Goal: Communication & Community: Answer question/provide support

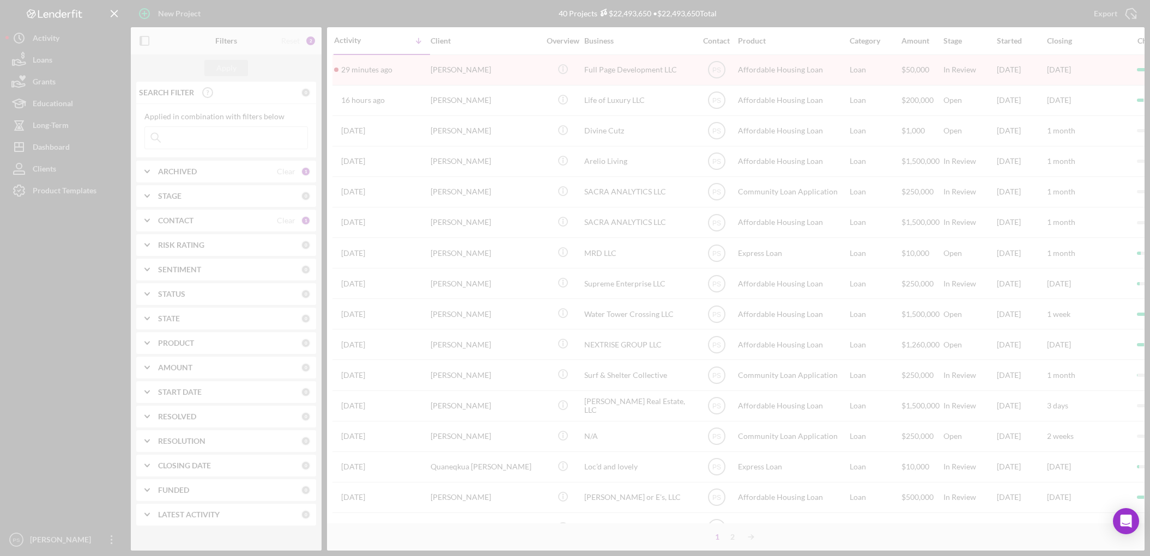
click at [72, 191] on div at bounding box center [575, 278] width 1150 height 556
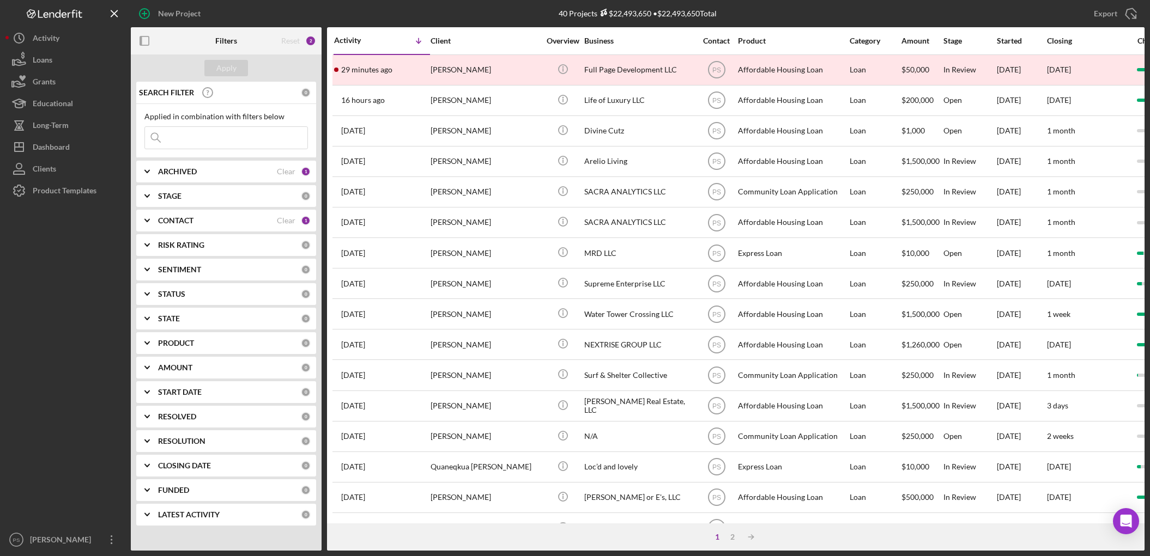
click at [72, 191] on div "Product Templates" at bounding box center [65, 192] width 64 height 25
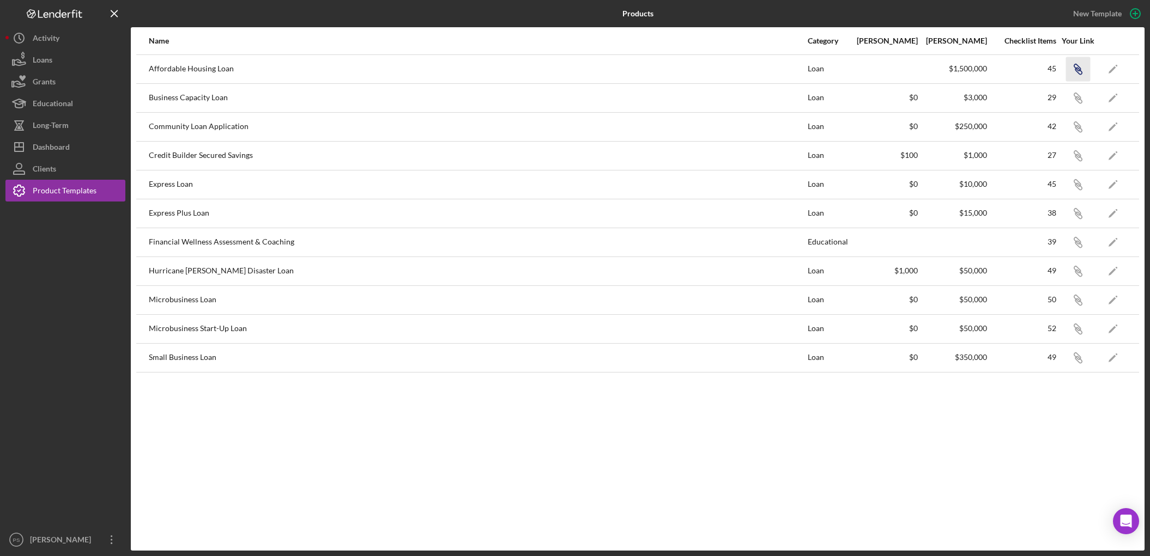
click at [1077, 63] on icon "Icon/Link" at bounding box center [1078, 69] width 25 height 25
click at [80, 141] on button "Icon/Dashboard Dashboard" at bounding box center [65, 147] width 120 height 22
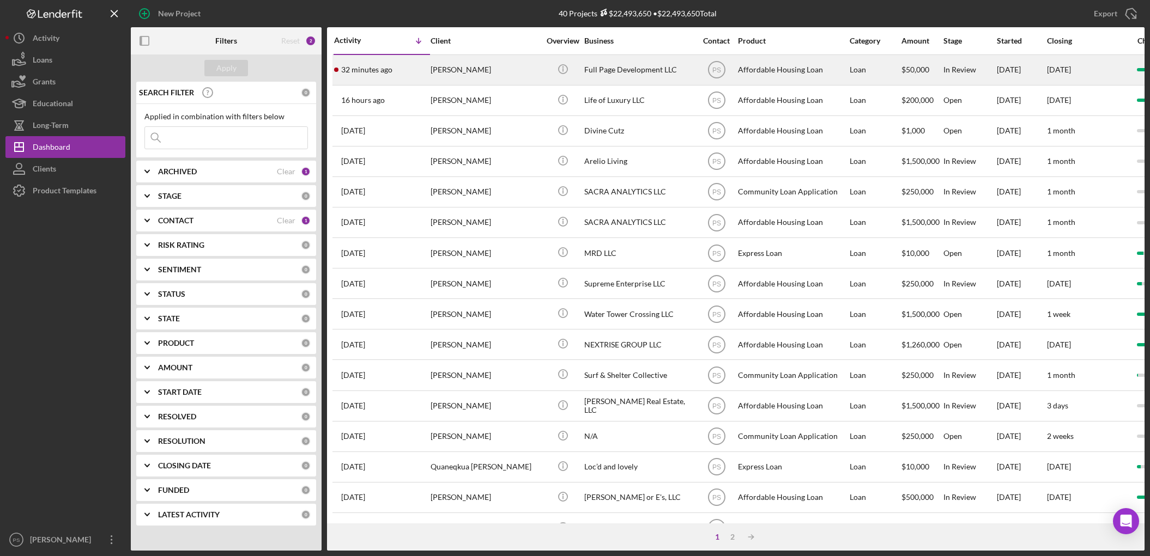
click at [463, 65] on div "[PERSON_NAME]" at bounding box center [485, 70] width 109 height 29
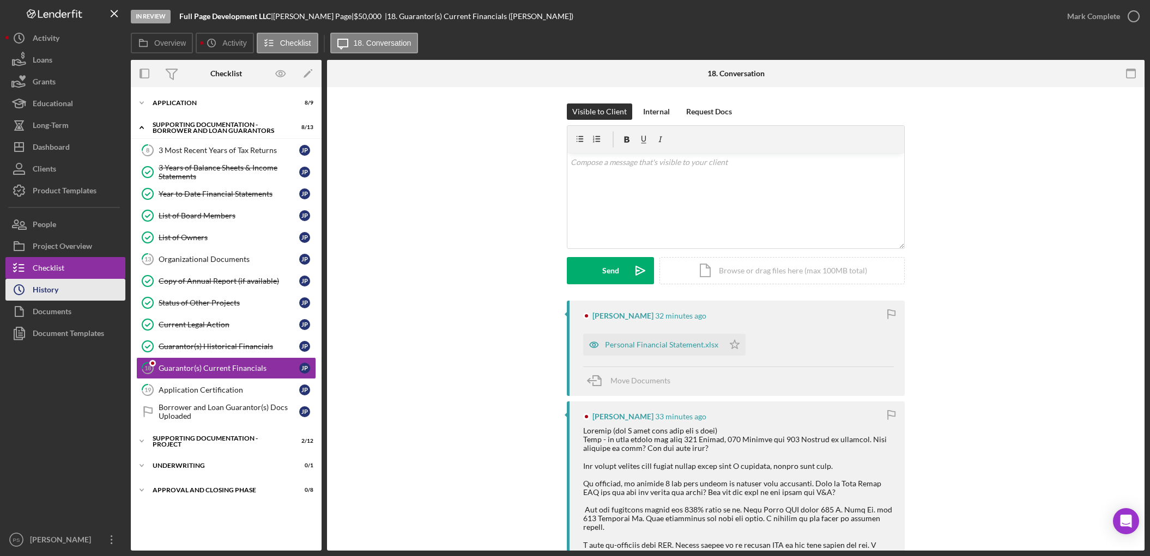
click at [83, 289] on button "Icon/History History" at bounding box center [65, 290] width 120 height 22
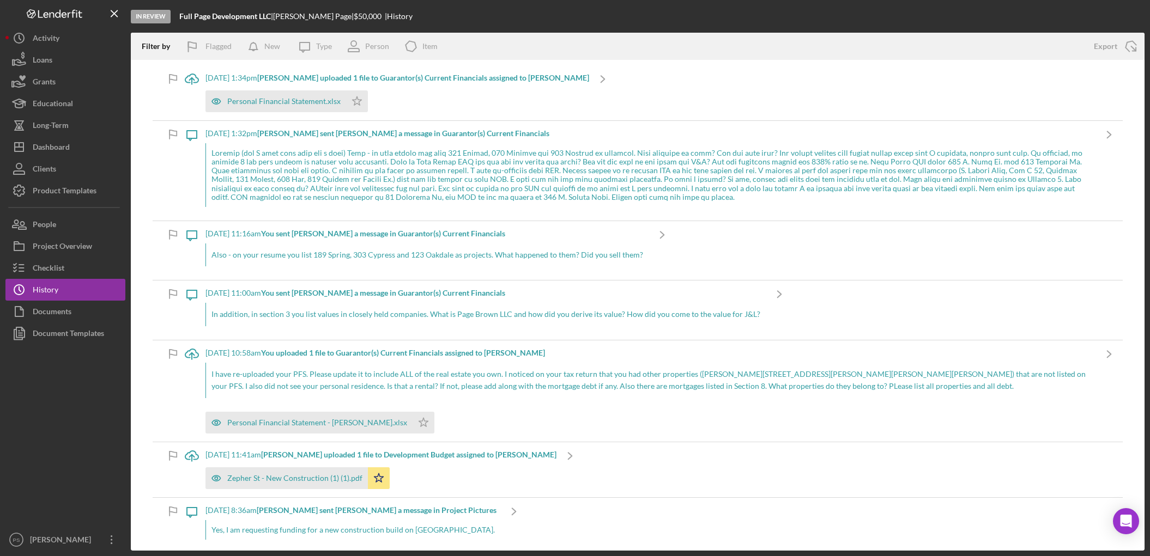
click at [633, 135] on div "[DATE] 1:32pm [PERSON_NAME] sent [PERSON_NAME] a message in Guarantor(s) Curren…" at bounding box center [650, 133] width 890 height 9
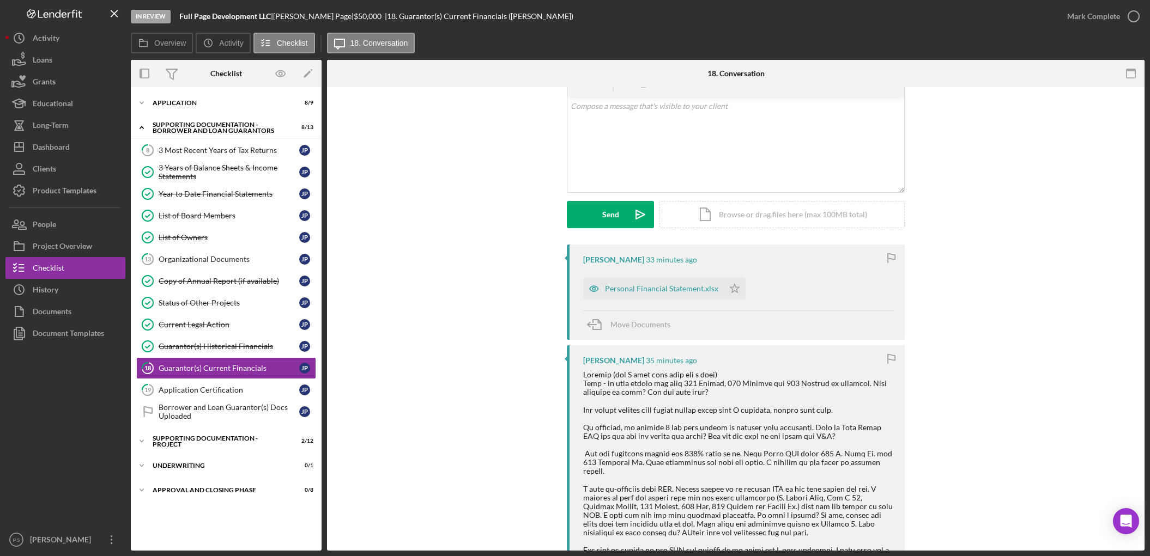
scroll to position [40, 0]
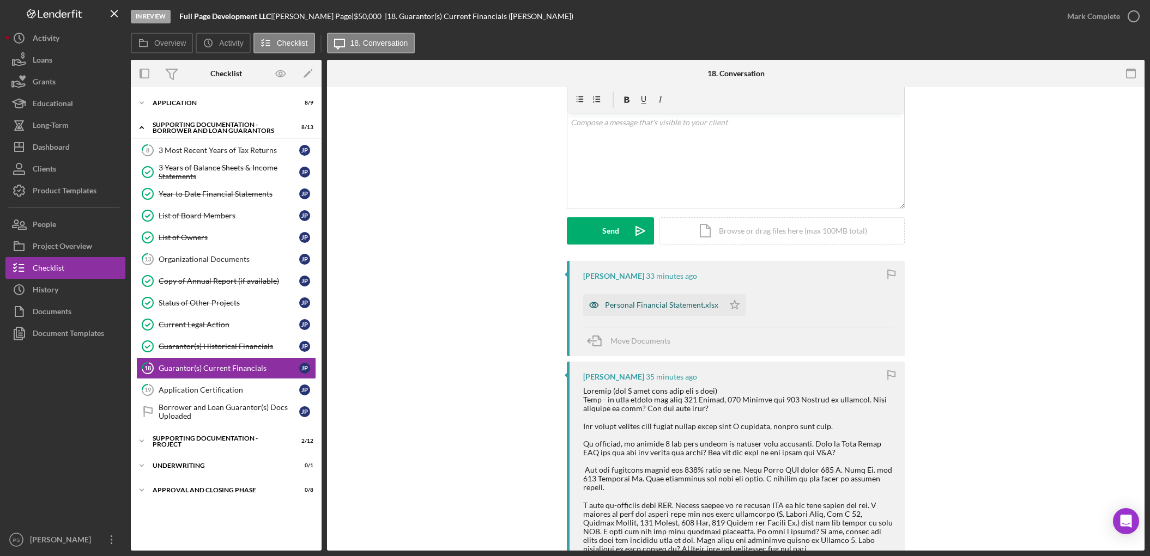
click at [698, 305] on div "Personal Financial Statement.xlsx" at bounding box center [661, 305] width 113 height 9
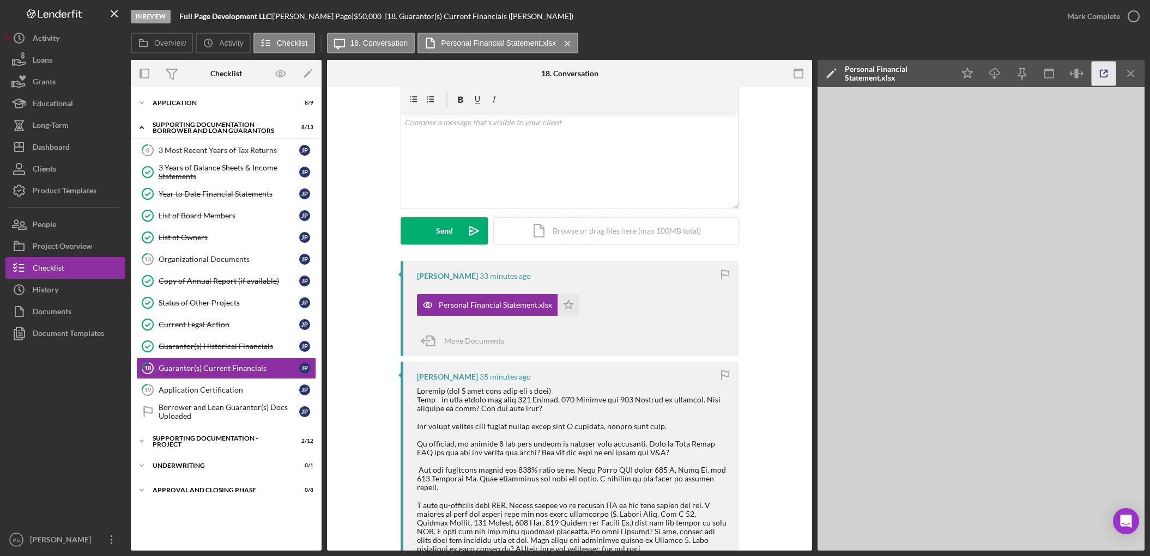
click at [1102, 76] on icon "button" at bounding box center [1104, 74] width 25 height 25
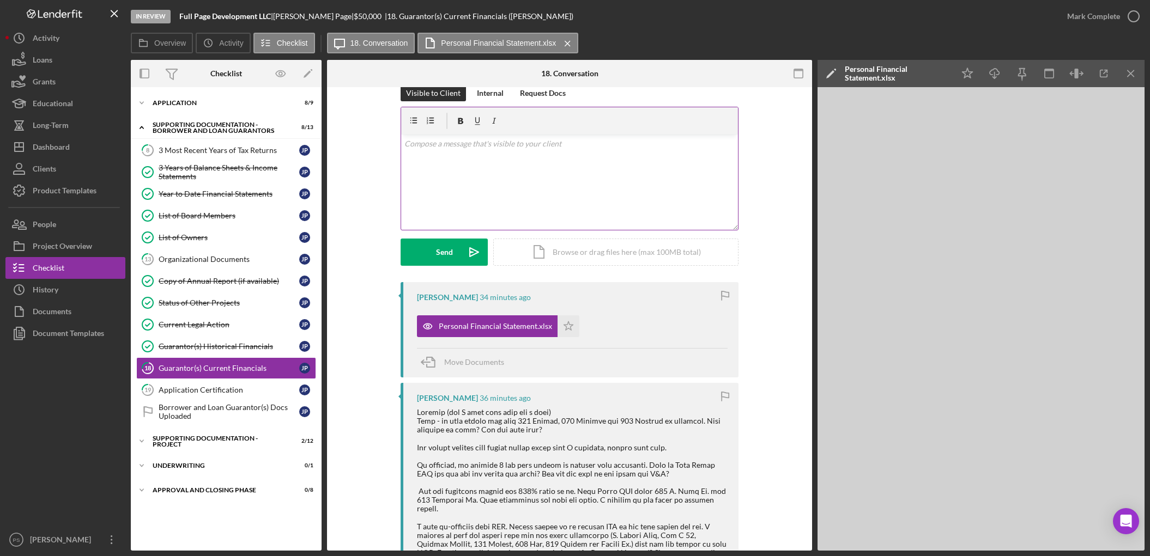
scroll to position [0, 0]
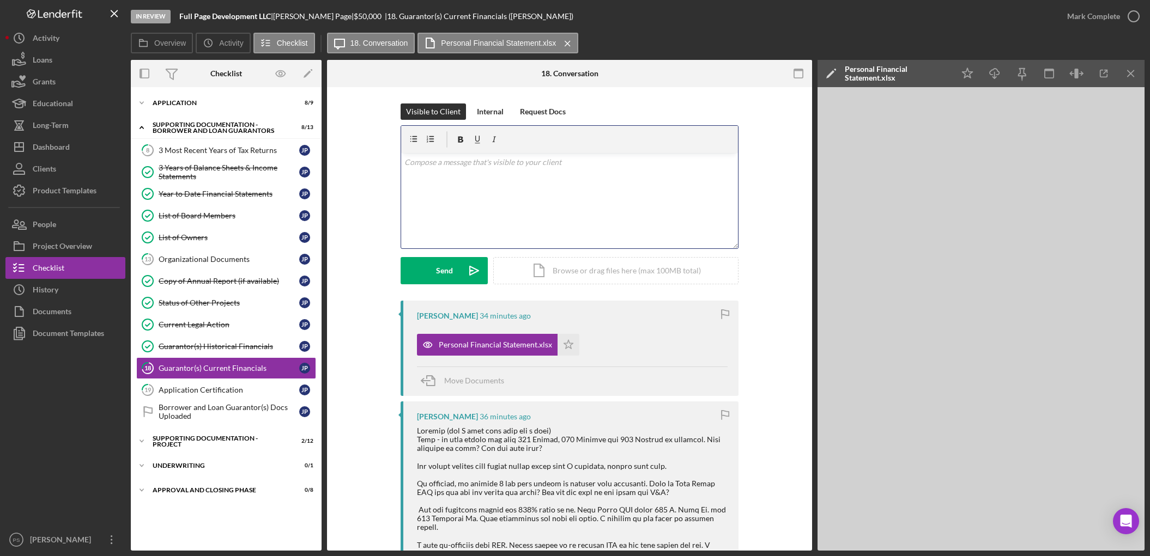
click at [516, 160] on p at bounding box center [569, 162] width 331 height 12
click at [535, 190] on p "Do you file a separate tax return form" at bounding box center [569, 190] width 331 height 12
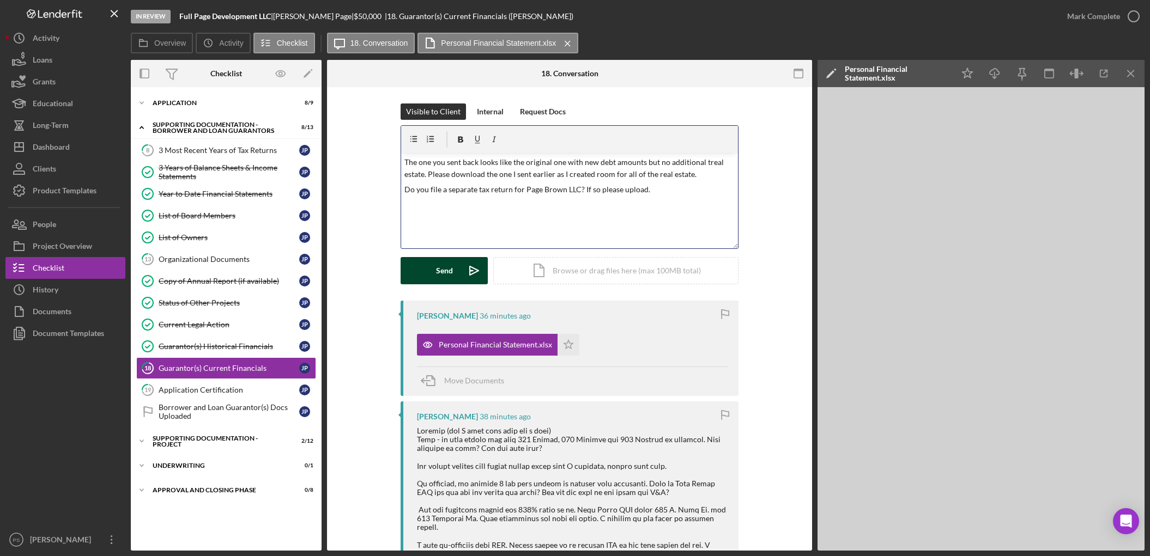
click at [449, 264] on div "Send" at bounding box center [444, 270] width 17 height 27
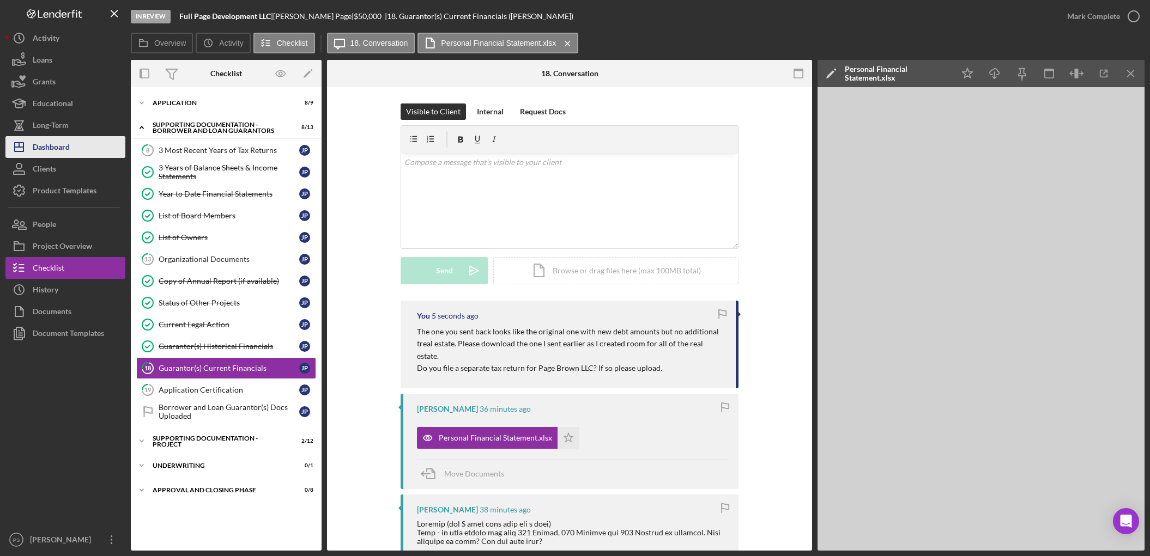
click at [71, 142] on button "Icon/Dashboard Dashboard" at bounding box center [65, 147] width 120 height 22
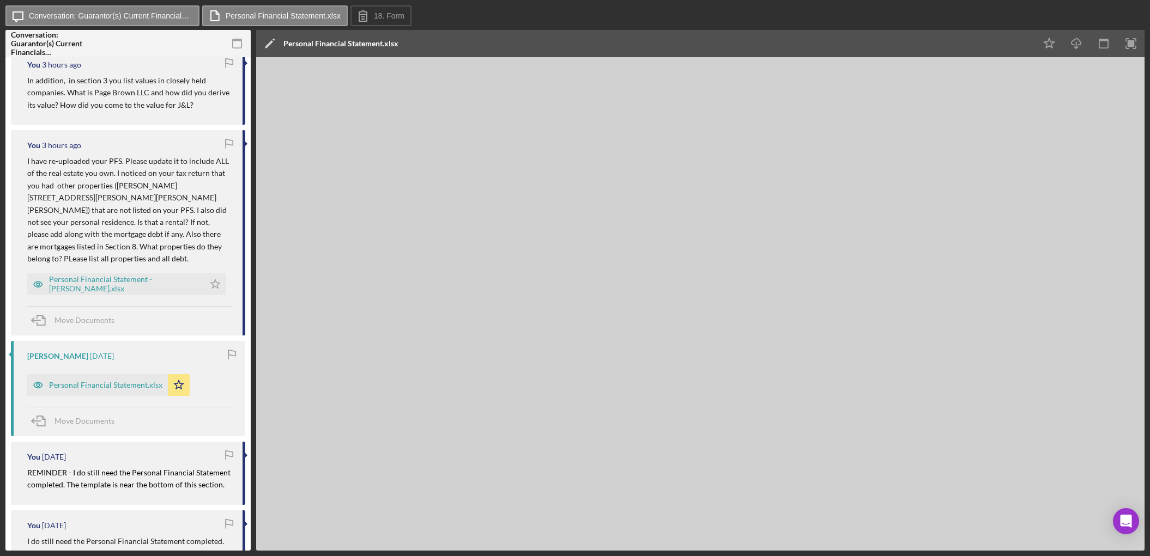
scroll to position [727, 0]
click at [123, 275] on div "Personal Financial Statement - [PERSON_NAME].xlsx" at bounding box center [124, 283] width 150 height 17
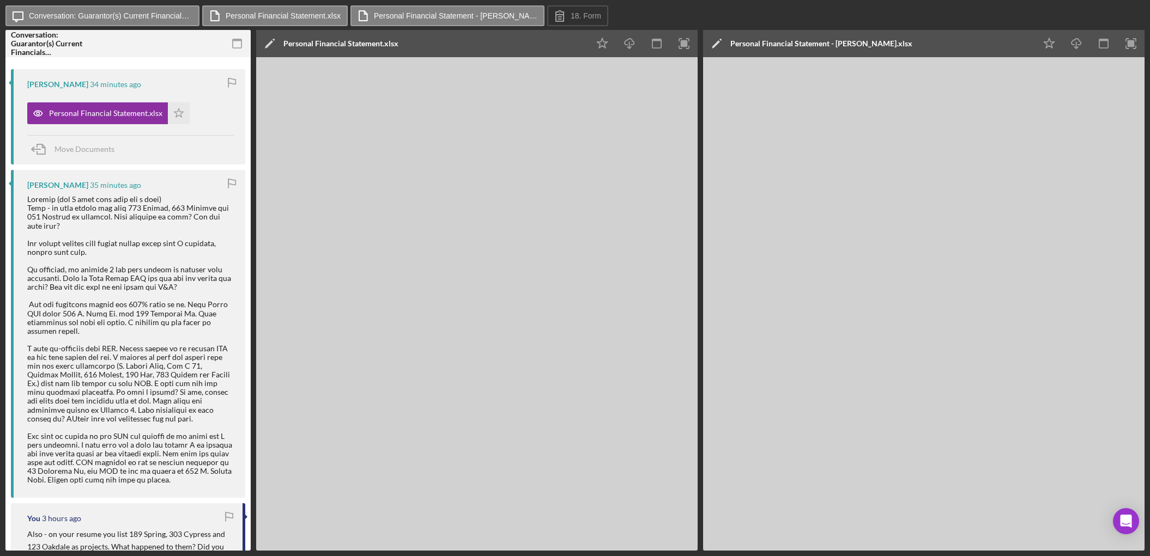
scroll to position [0, 0]
